Goal: Task Accomplishment & Management: Manage account settings

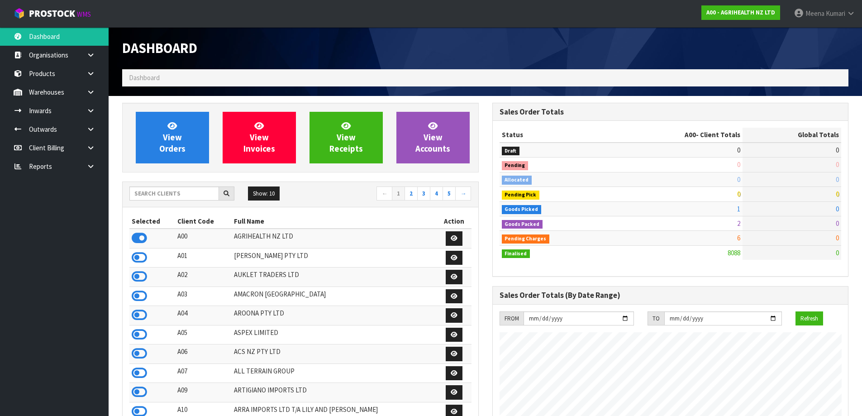
scroll to position [685, 370]
click at [147, 185] on div "Show: 10 5 10 25 50 ← 1 2 3 4 5 →" at bounding box center [301, 194] width 356 height 25
click at [145, 195] on input "text" at bounding box center [174, 193] width 90 height 14
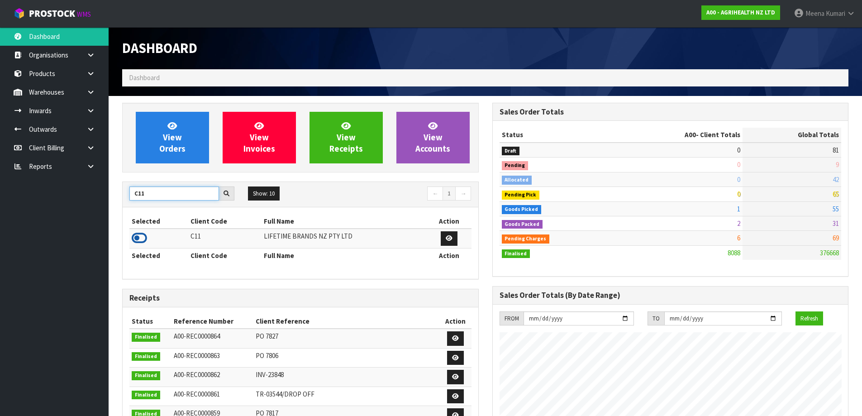
type input "C11"
click at [139, 241] on icon at bounding box center [139, 238] width 15 height 14
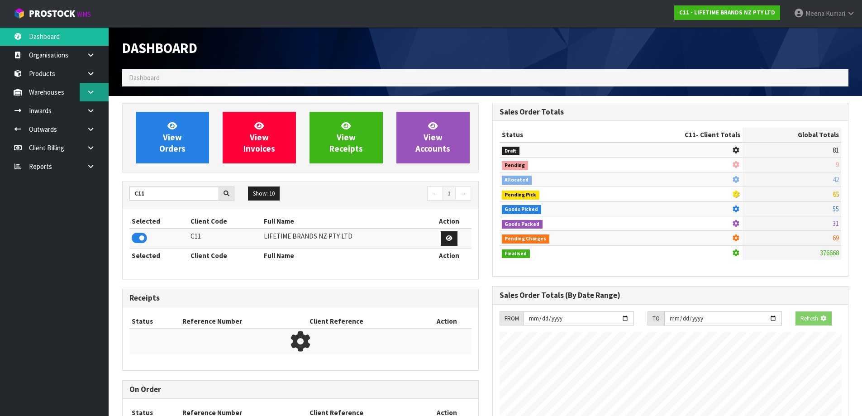
click at [93, 97] on link at bounding box center [94, 92] width 29 height 19
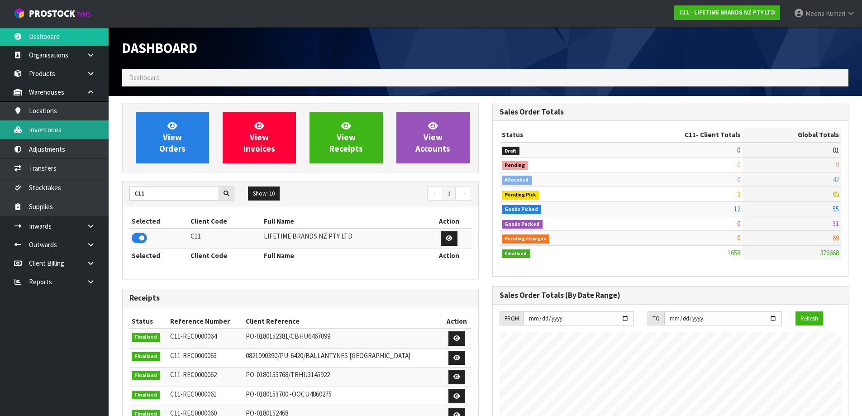
scroll to position [685, 370]
click at [79, 131] on link "Inventories" at bounding box center [54, 129] width 109 height 19
click at [61, 132] on link "Inventories" at bounding box center [54, 129] width 109 height 19
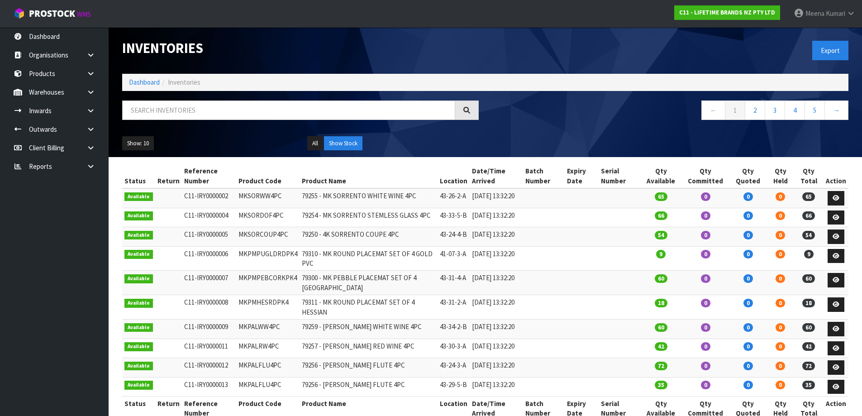
click at [183, 123] on div at bounding box center [300, 113] width 370 height 26
click at [184, 118] on input "text" at bounding box center [288, 109] width 333 height 19
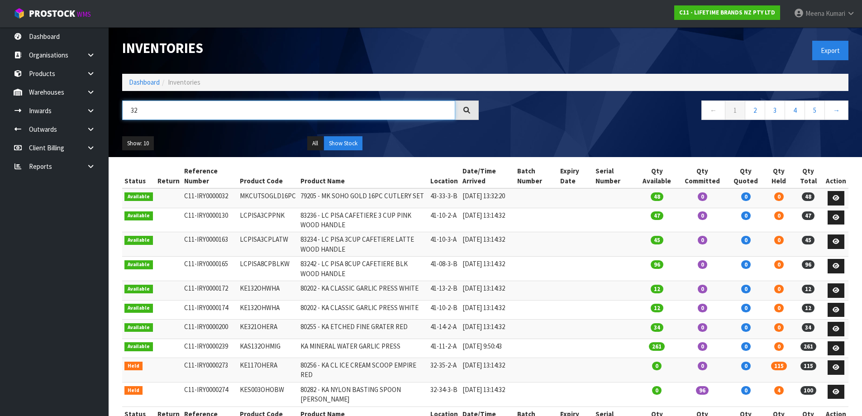
type input "3"
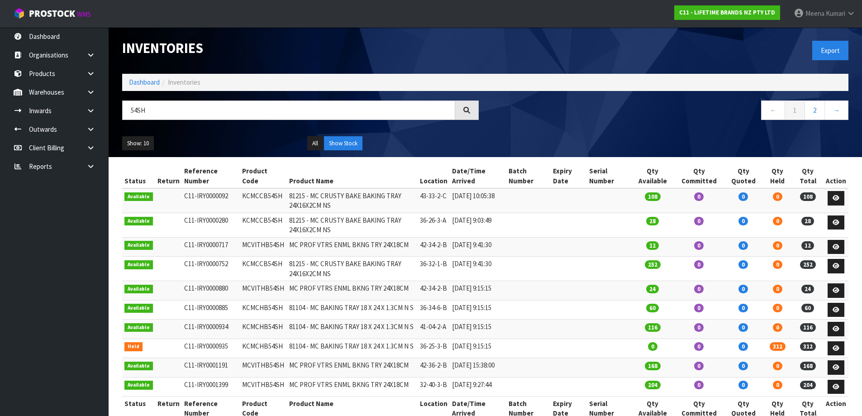
click at [258, 194] on td "KCMCCB54SH" at bounding box center [263, 200] width 47 height 24
click at [124, 109] on input "54SH" at bounding box center [288, 109] width 333 height 19
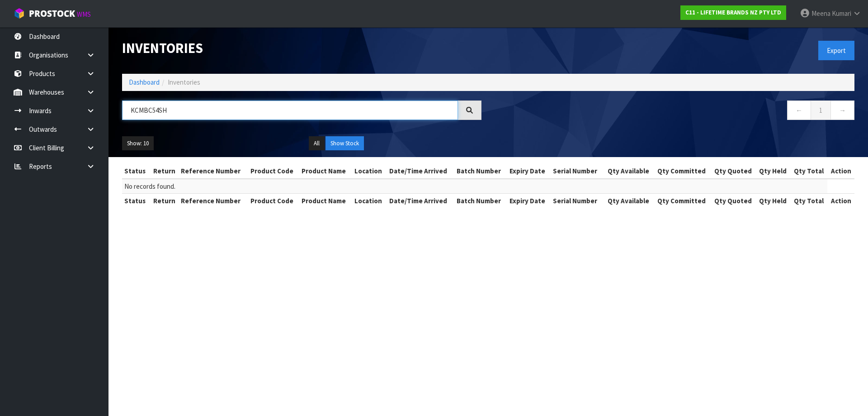
click at [179, 113] on input "KCMBC54SH" at bounding box center [290, 109] width 336 height 19
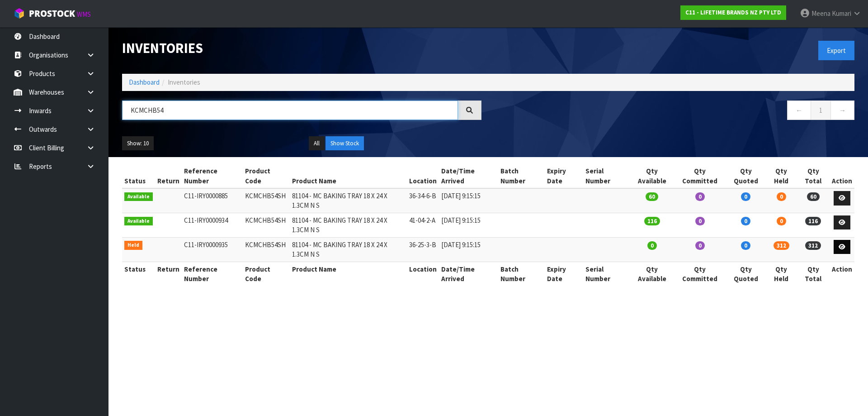
type input "KCMCHB54"
click at [847, 244] on link at bounding box center [842, 247] width 17 height 14
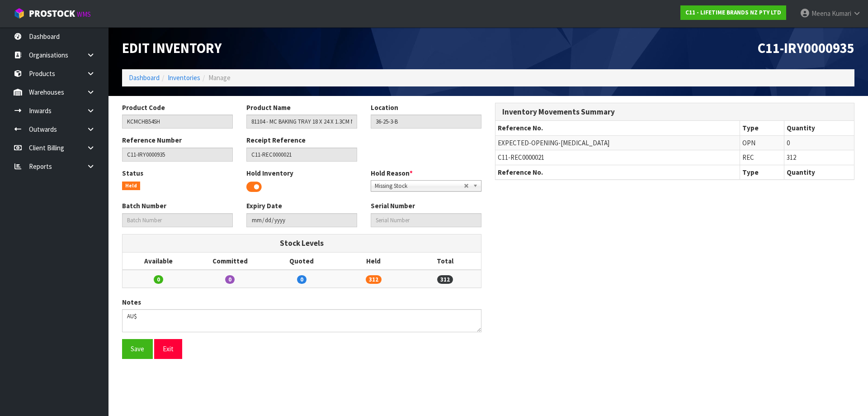
click at [520, 156] on span "C11-REC0000021" at bounding box center [521, 157] width 47 height 9
copy tr "C11-REC0000021"
click at [102, 110] on link at bounding box center [94, 110] width 29 height 19
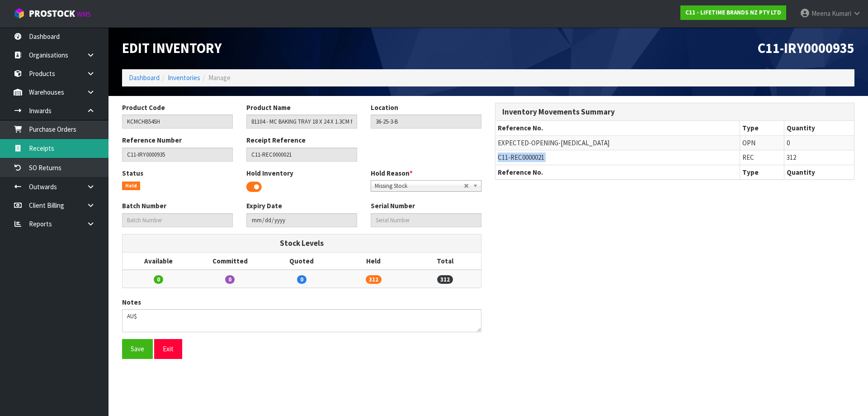
click at [85, 149] on link "Receipts" at bounding box center [54, 148] width 109 height 19
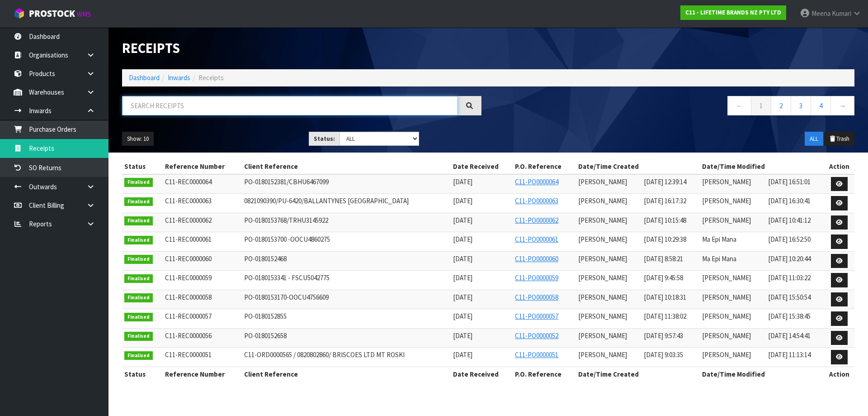
click at [212, 112] on input "text" at bounding box center [290, 105] width 336 height 19
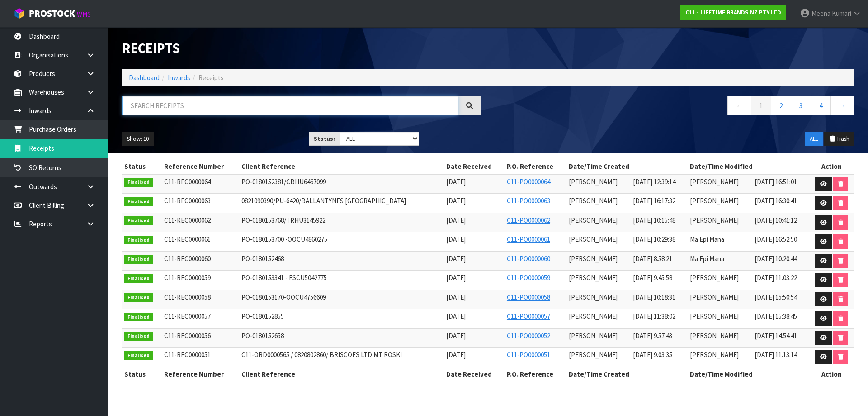
paste input "C11-REC0000021"
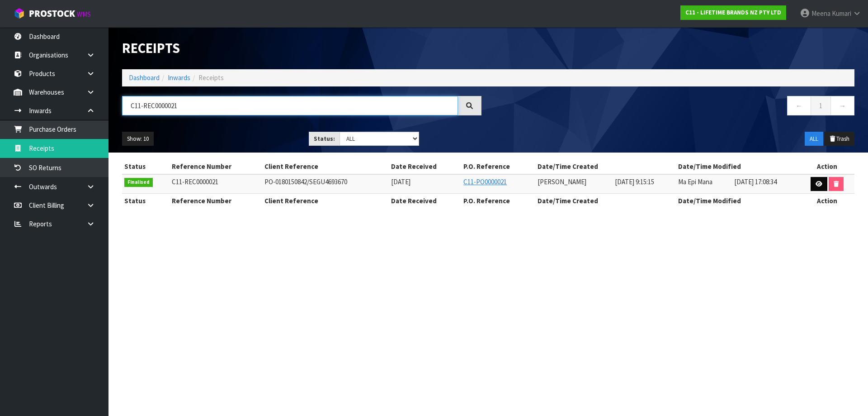
type input "C11-REC0000021"
click at [818, 181] on icon at bounding box center [819, 184] width 7 height 6
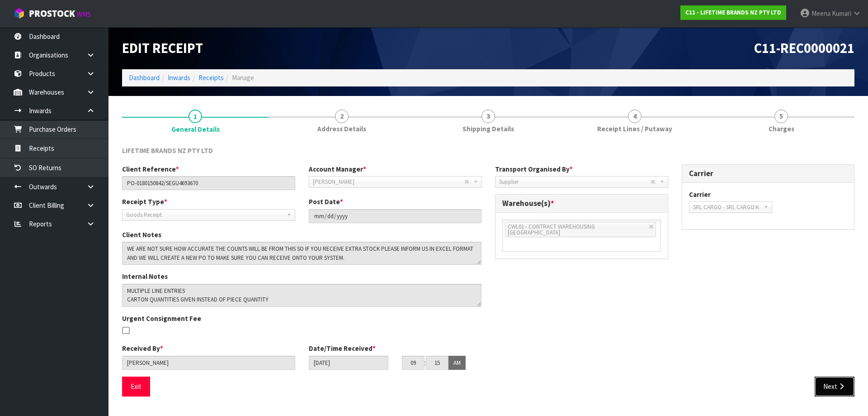
click at [845, 383] on icon "button" at bounding box center [842, 386] width 9 height 7
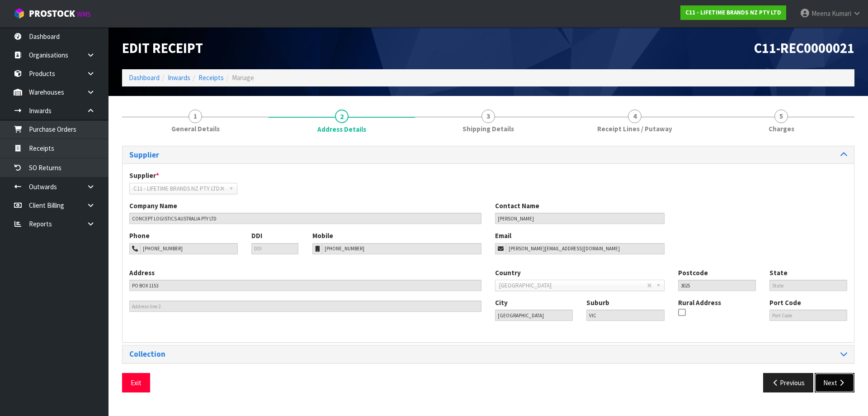
click at [847, 381] on button "Next" at bounding box center [835, 382] width 40 height 19
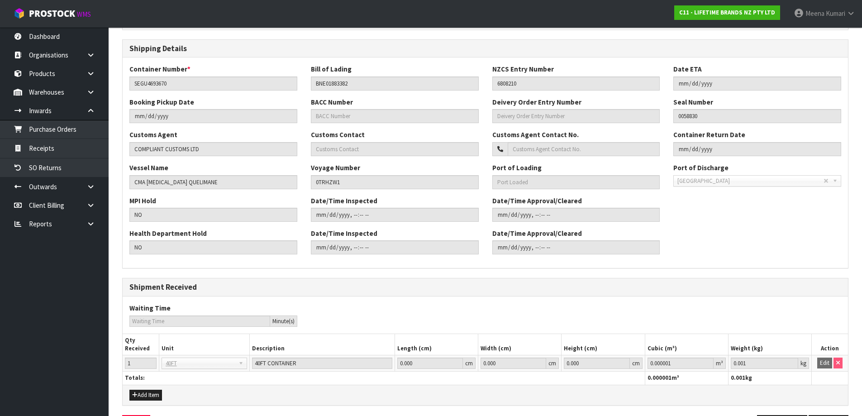
scroll to position [213, 0]
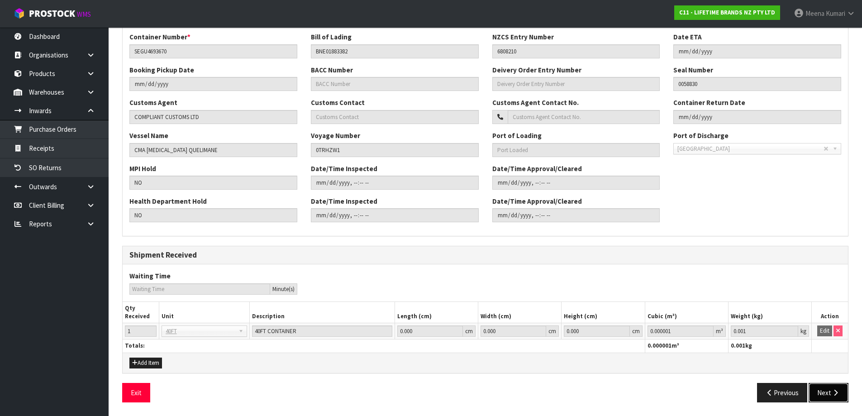
click at [829, 393] on button "Next" at bounding box center [828, 392] width 40 height 19
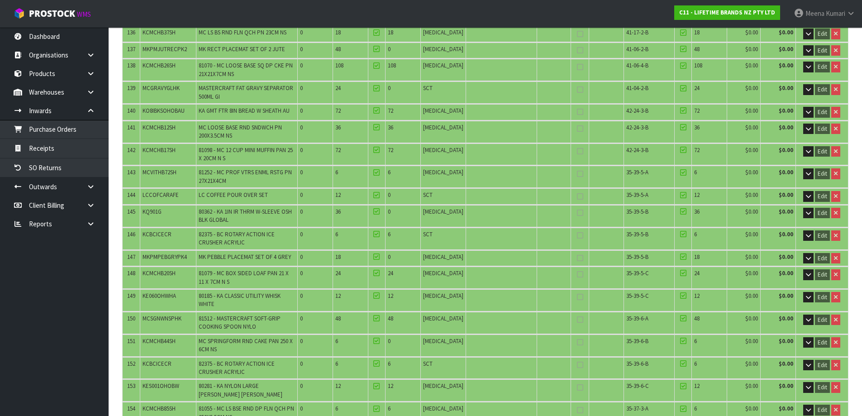
scroll to position [3413, 0]
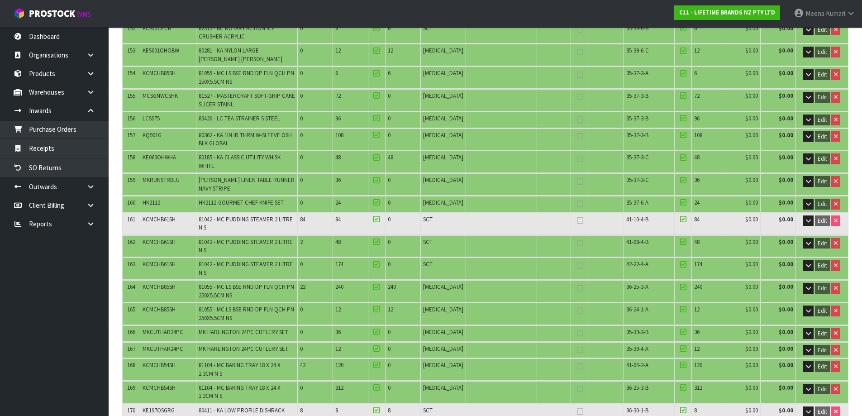
click at [162, 361] on span "KCMCHB54SH" at bounding box center [158, 365] width 33 height 8
copy span "KCMCHB54SH"
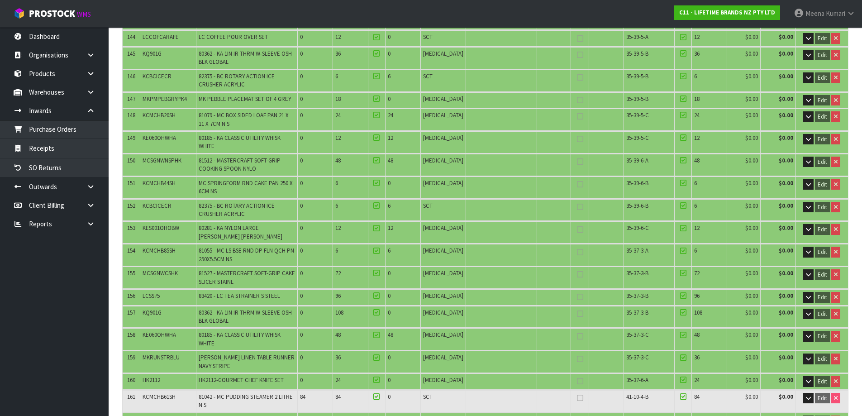
scroll to position [3232, 0]
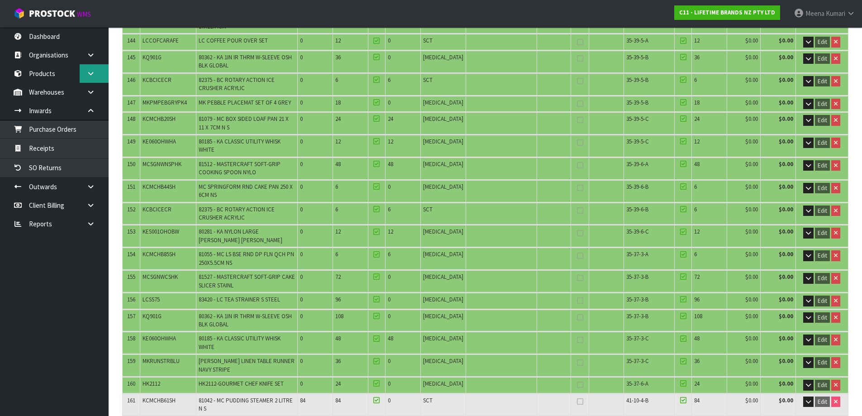
click at [95, 81] on link at bounding box center [94, 73] width 29 height 19
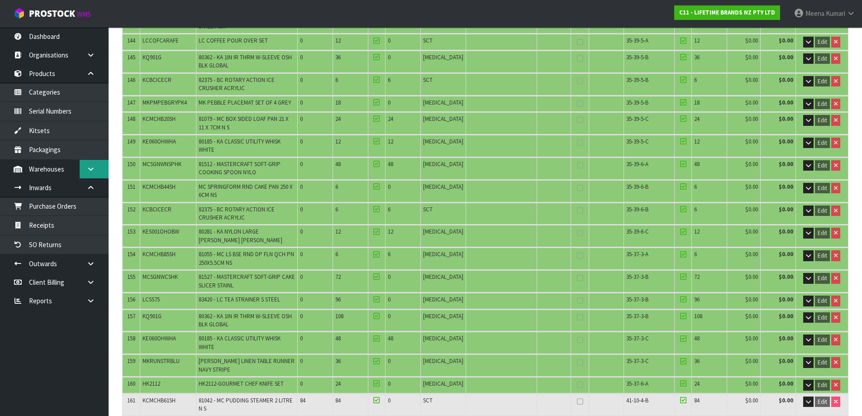
click at [84, 164] on link at bounding box center [94, 169] width 29 height 19
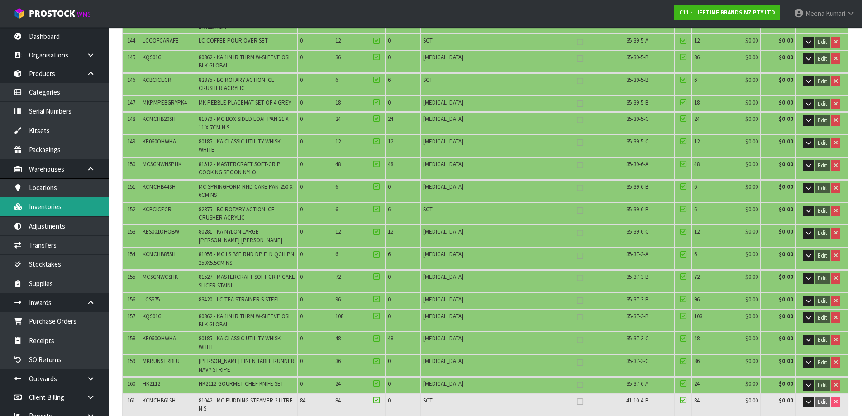
click at [79, 209] on link "Inventories" at bounding box center [54, 206] width 109 height 19
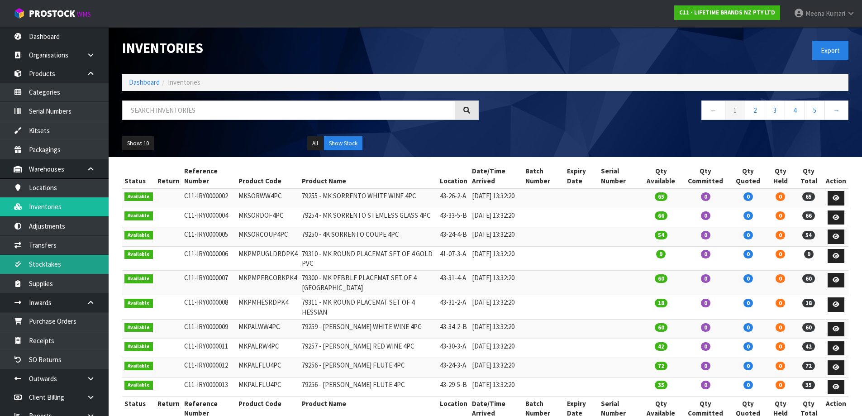
click at [61, 271] on link "Stocktakes" at bounding box center [54, 264] width 109 height 19
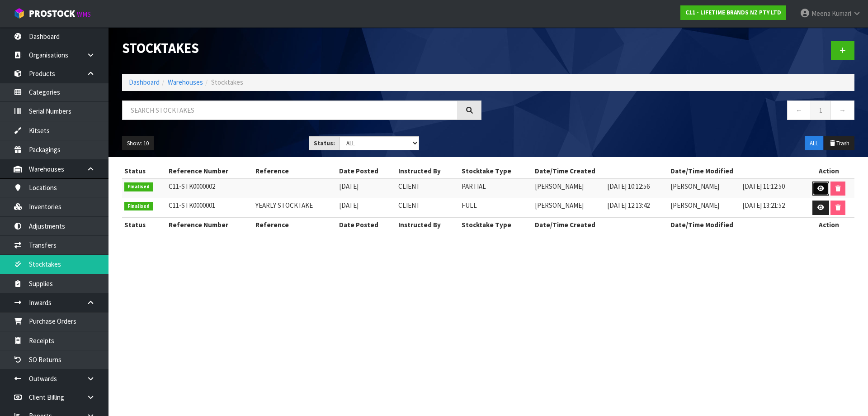
click at [820, 183] on link at bounding box center [821, 188] width 17 height 14
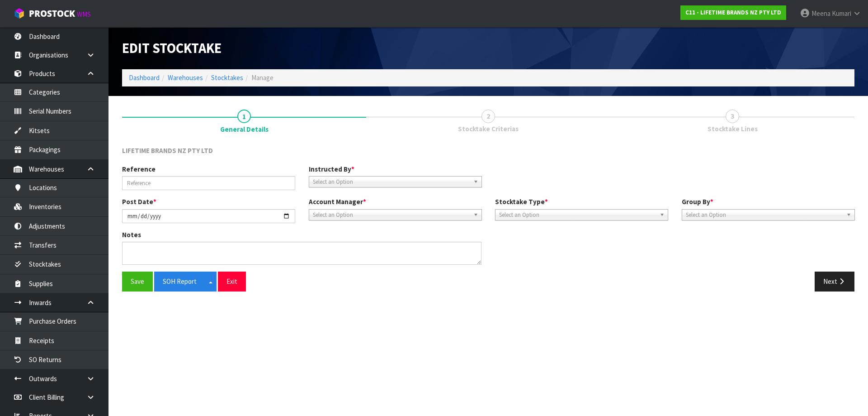
type input "[DATE]"
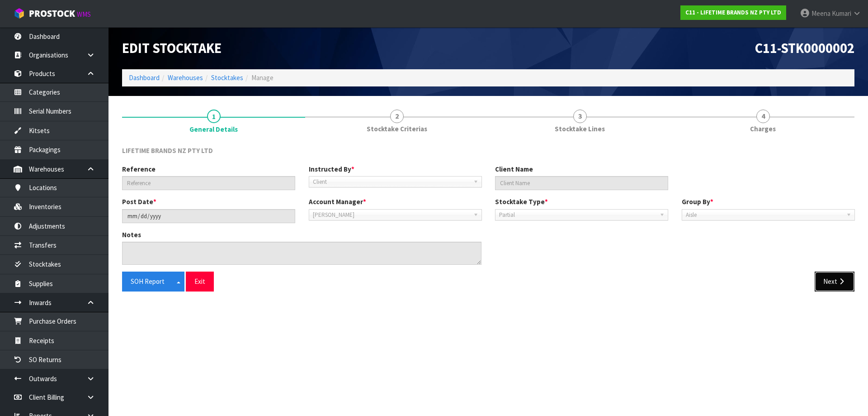
click at [841, 289] on button "Next" at bounding box center [835, 280] width 40 height 19
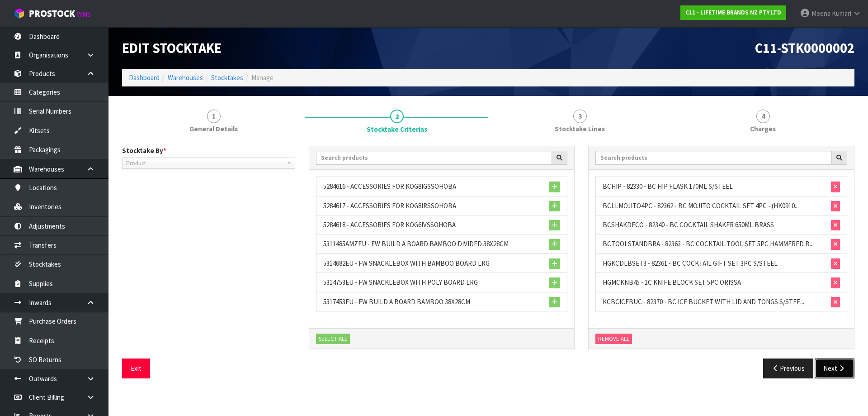
click at [836, 372] on button "Next" at bounding box center [835, 367] width 40 height 19
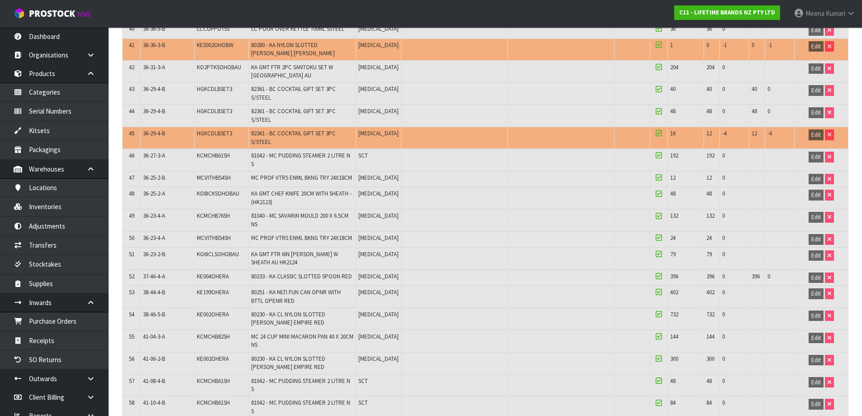
scroll to position [562, 0]
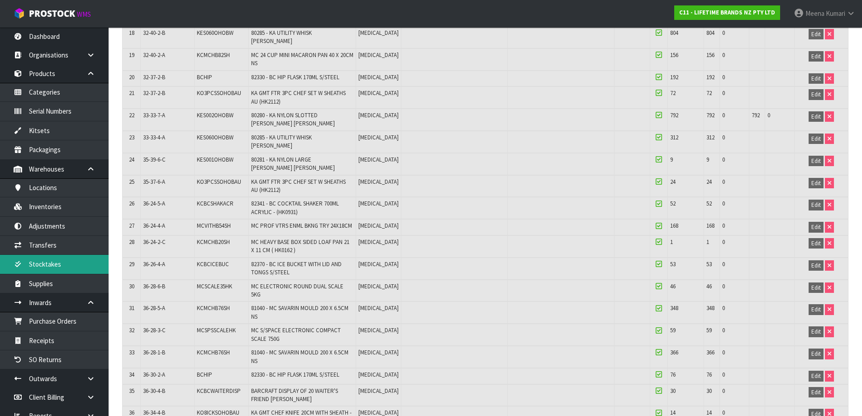
click at [75, 267] on link "Stocktakes" at bounding box center [54, 264] width 109 height 19
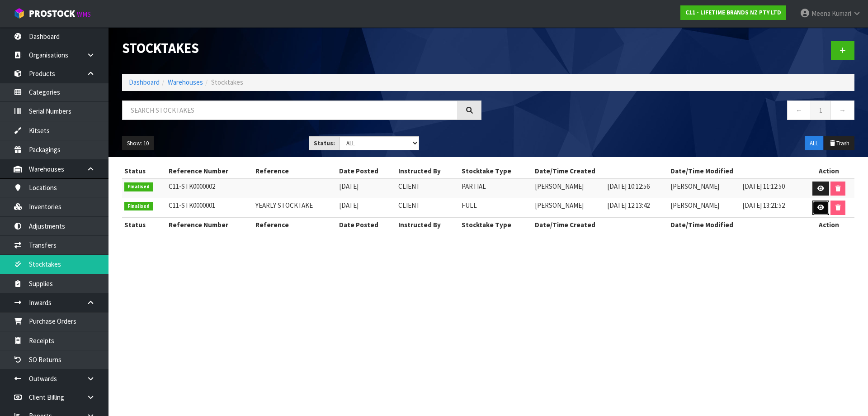
click at [820, 207] on icon at bounding box center [821, 207] width 7 height 6
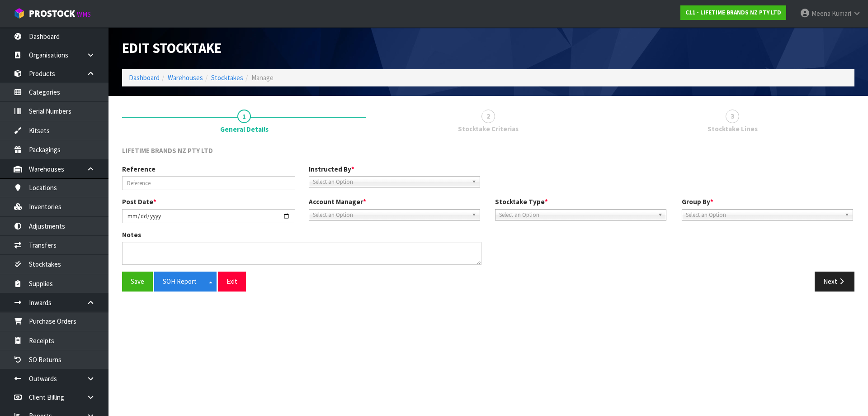
type input "YEARLY STOCKTAKE"
type input "[DATE]"
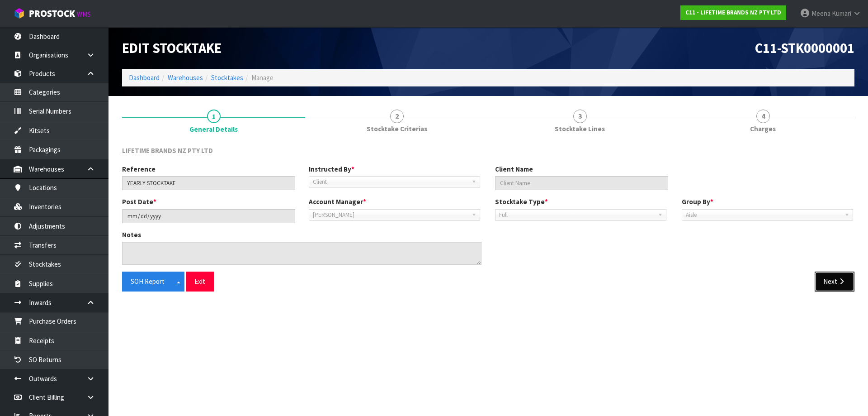
click at [842, 286] on button "Next" at bounding box center [835, 280] width 40 height 19
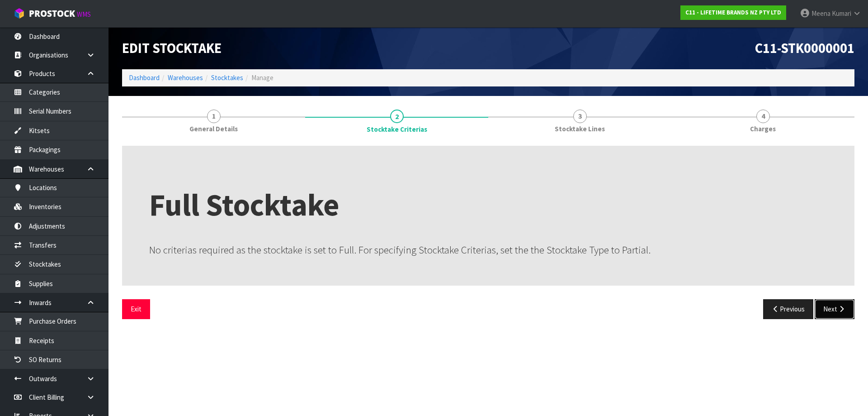
click at [843, 311] on icon "button" at bounding box center [842, 308] width 9 height 7
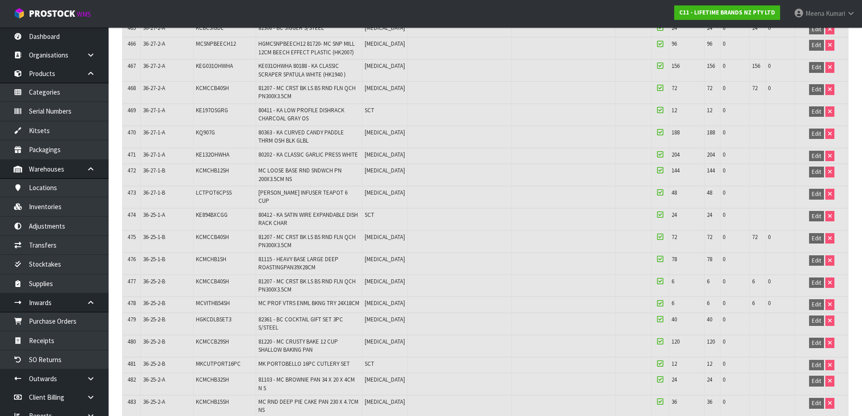
scroll to position [10084, 0]
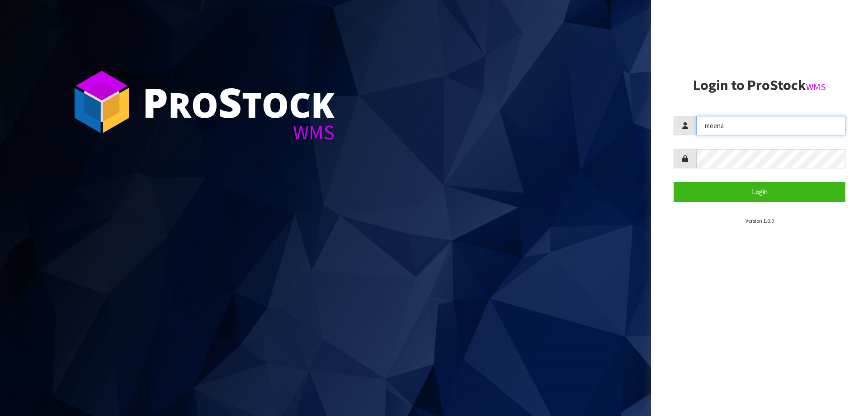
drag, startPoint x: 731, startPoint y: 128, endPoint x: 665, endPoint y: 149, distance: 69.2
click at [665, 149] on aside "Login to ProStock WMS meena Login Version 1.0.0" at bounding box center [759, 208] width 217 height 416
type input "JAMES"
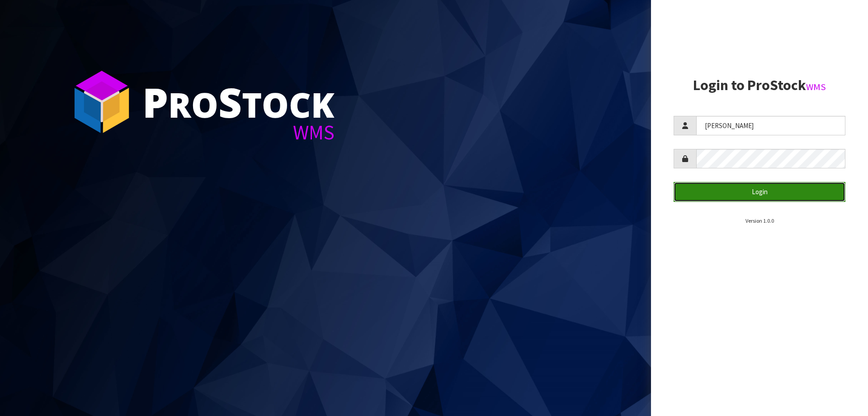
click at [703, 199] on button "Login" at bounding box center [760, 191] width 172 height 19
